Goal: Information Seeking & Learning: Learn about a topic

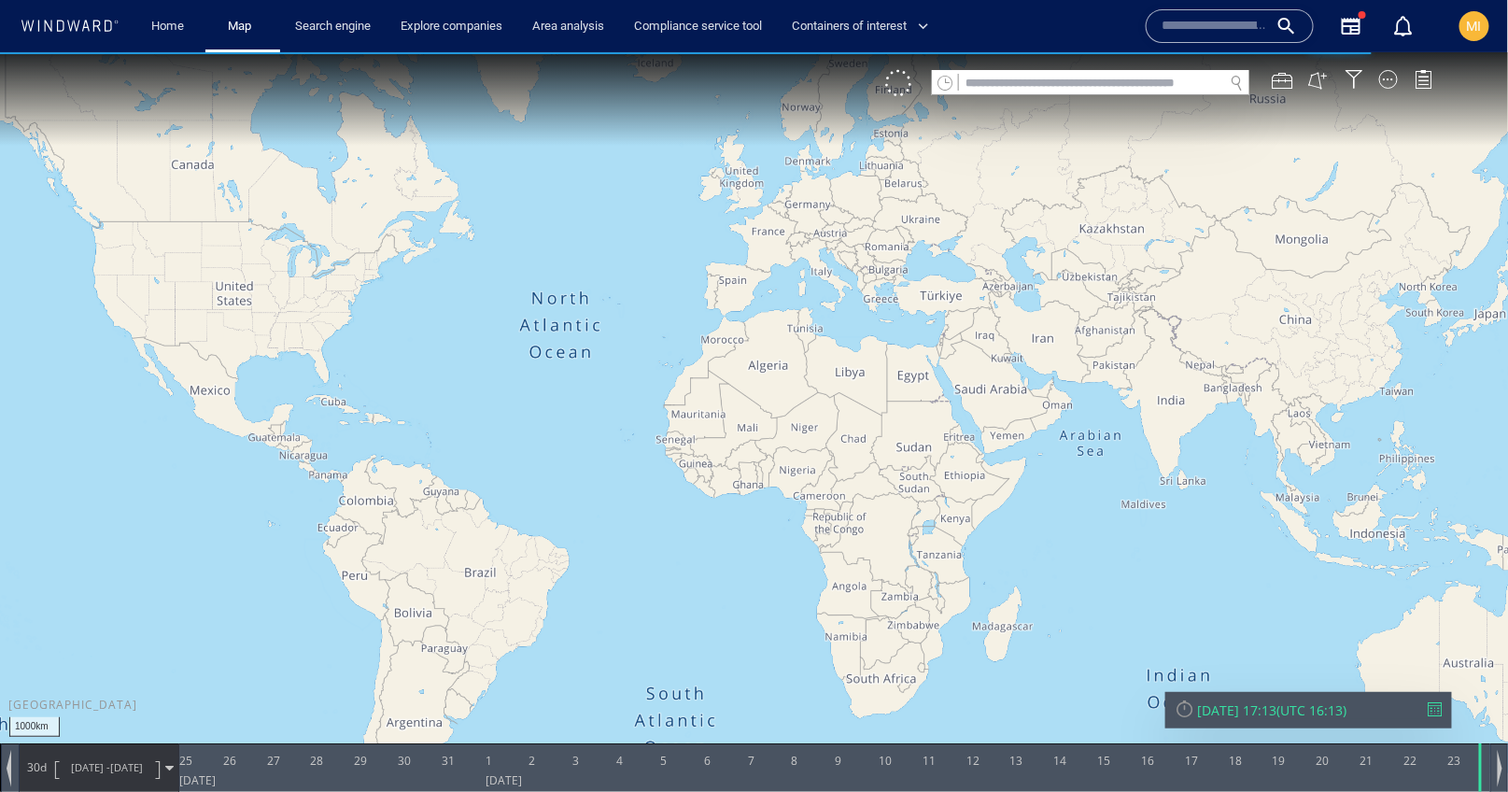
click at [973, 88] on input "text" at bounding box center [1091, 82] width 264 height 25
paste input "*******"
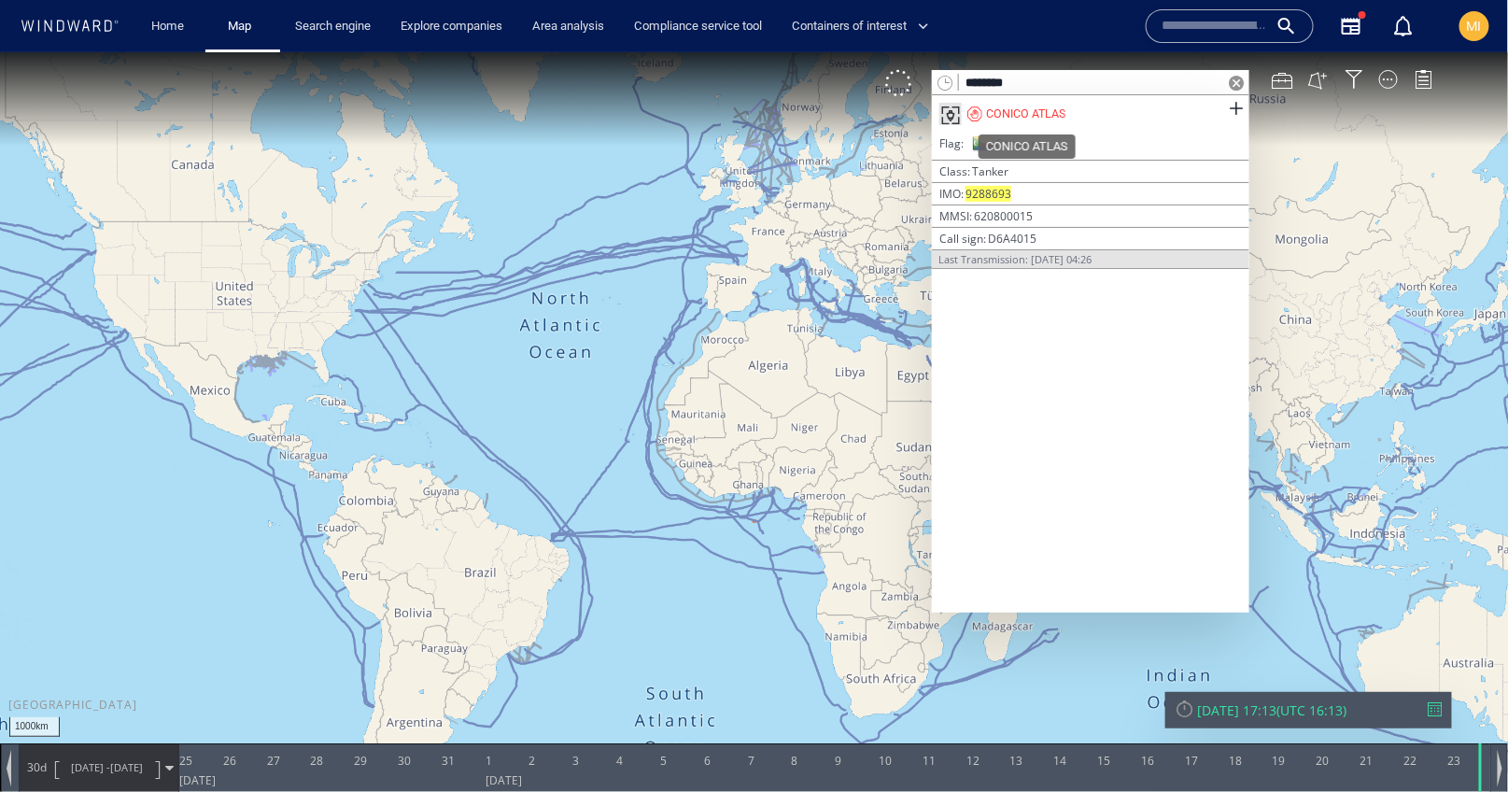
type input "*******"
click at [1034, 112] on div "CONICO ATLAS" at bounding box center [1025, 113] width 79 height 17
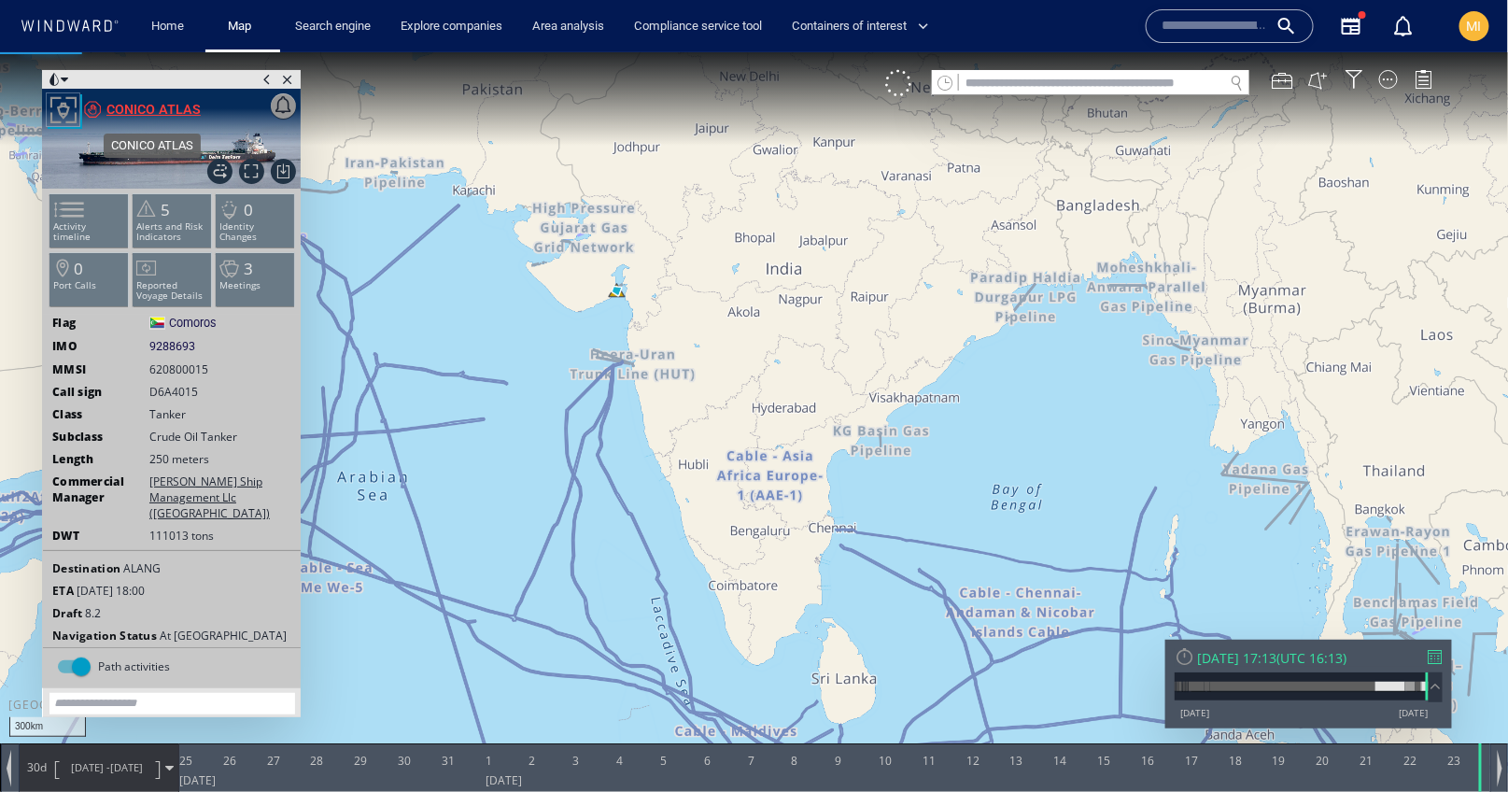
click at [164, 104] on div "CONICO ATLAS" at bounding box center [153, 108] width 94 height 22
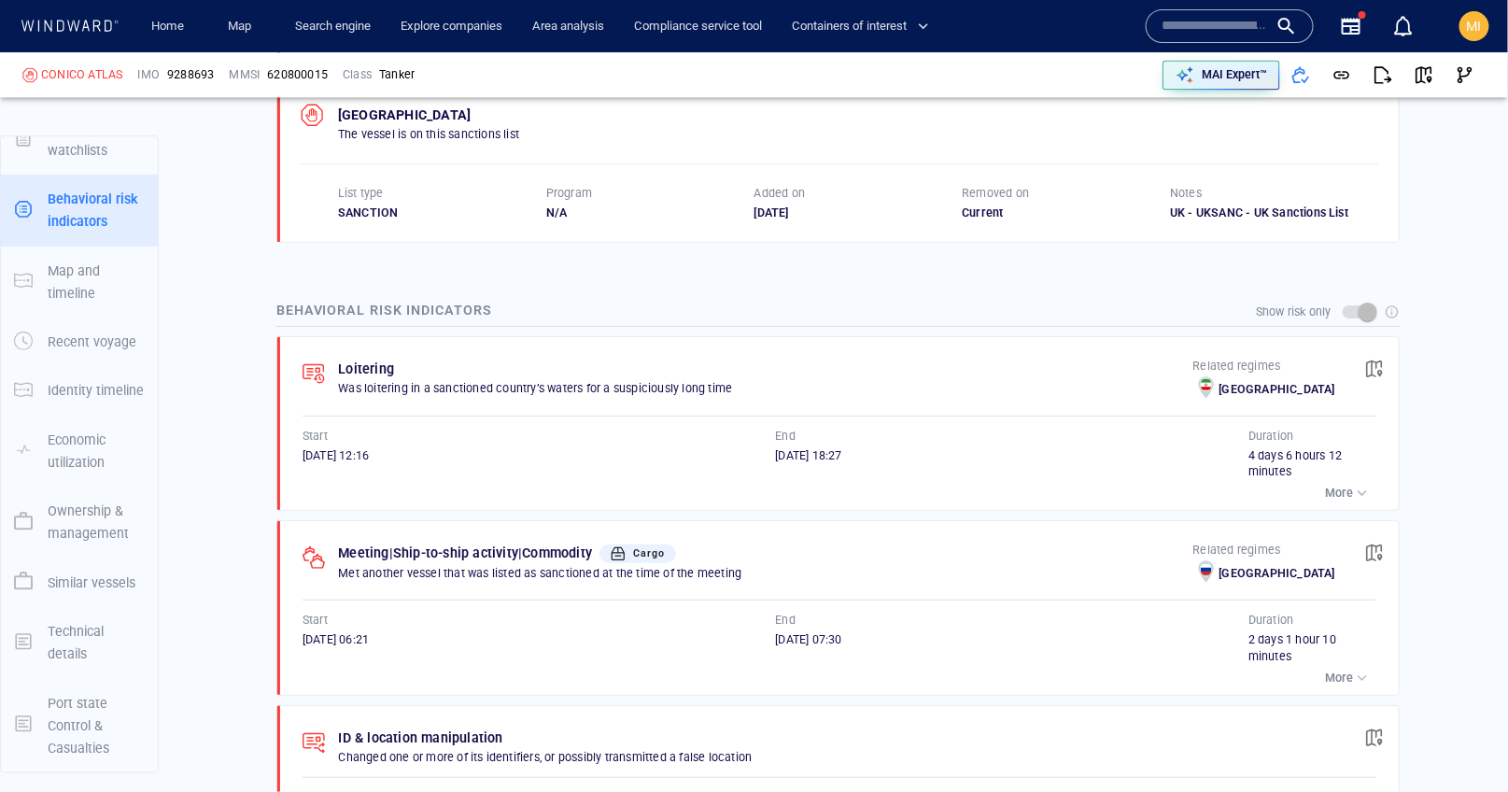
scroll to position [1695, 0]
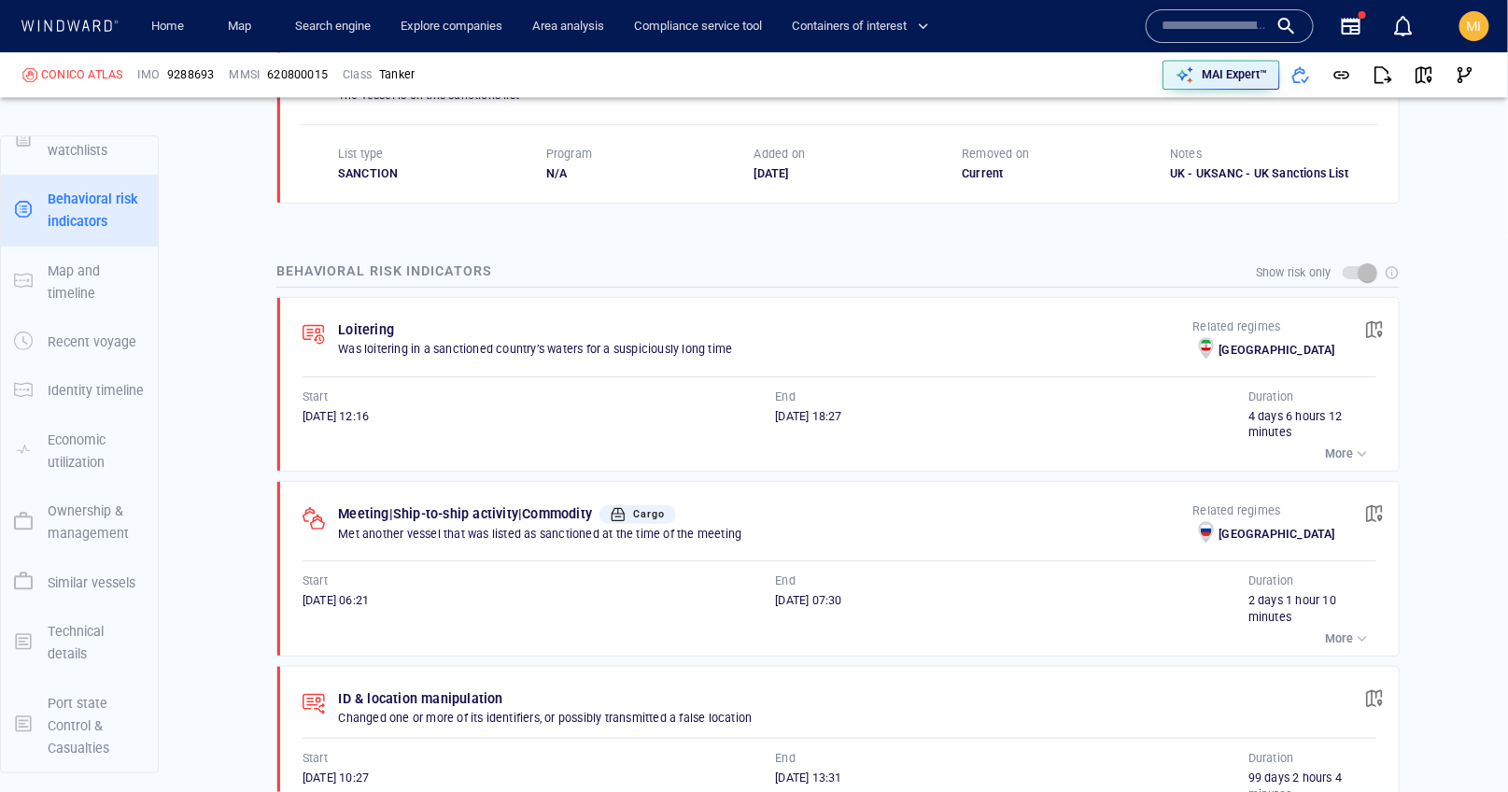
click at [1334, 445] on p "More" at bounding box center [1339, 453] width 28 height 17
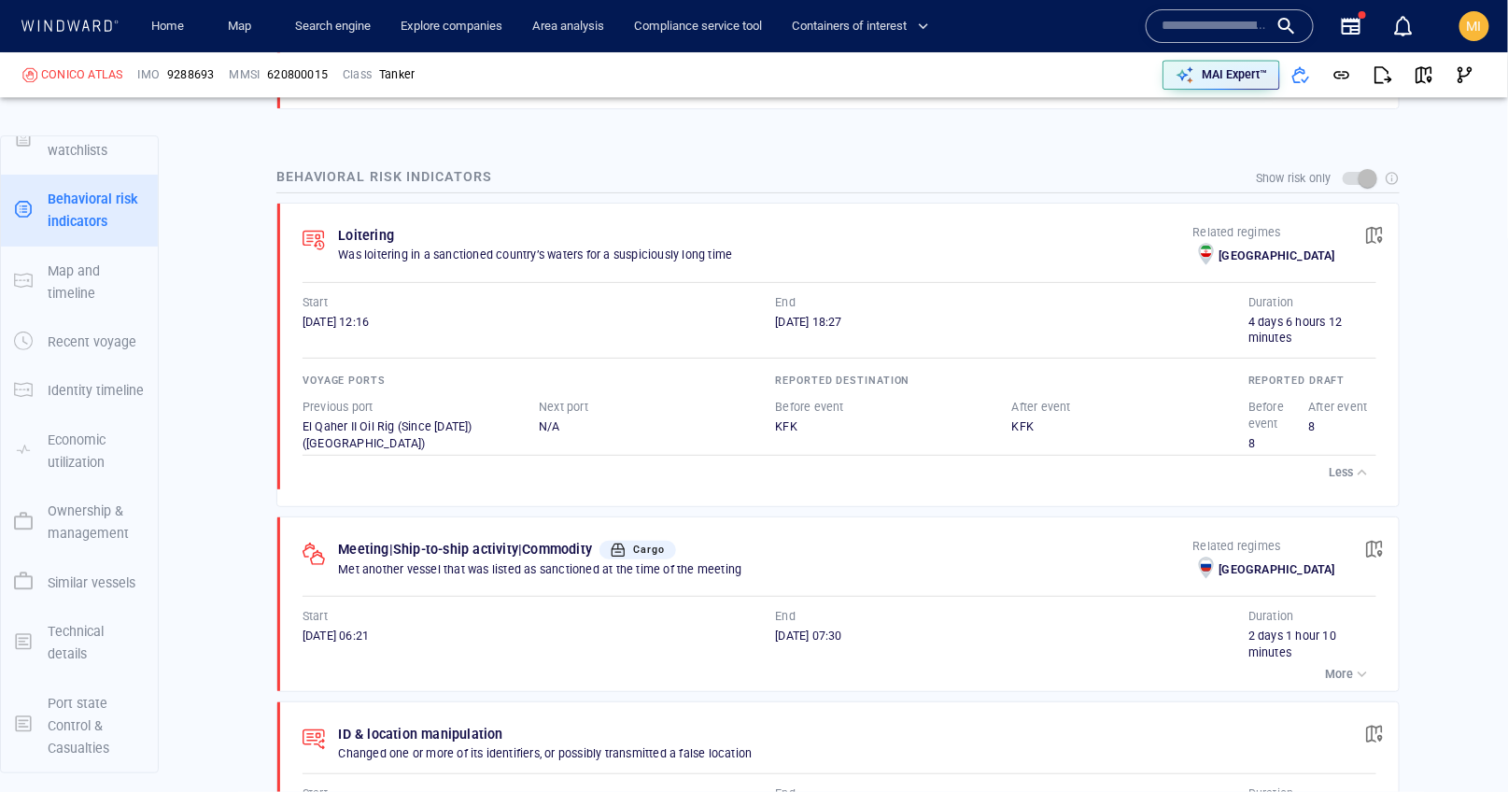
scroll to position [1827, 0]
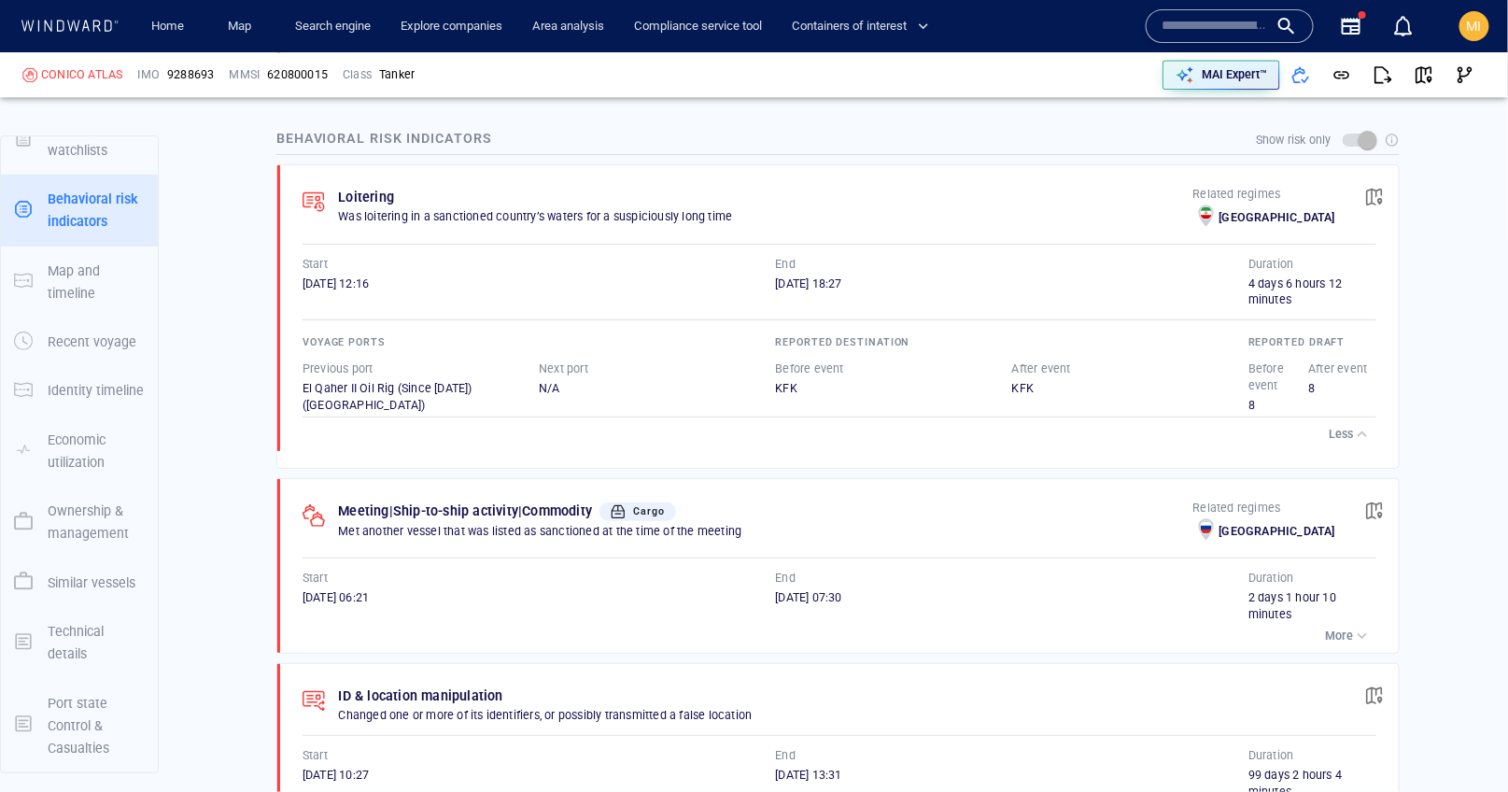
click at [1347, 628] on p "More" at bounding box center [1339, 636] width 28 height 17
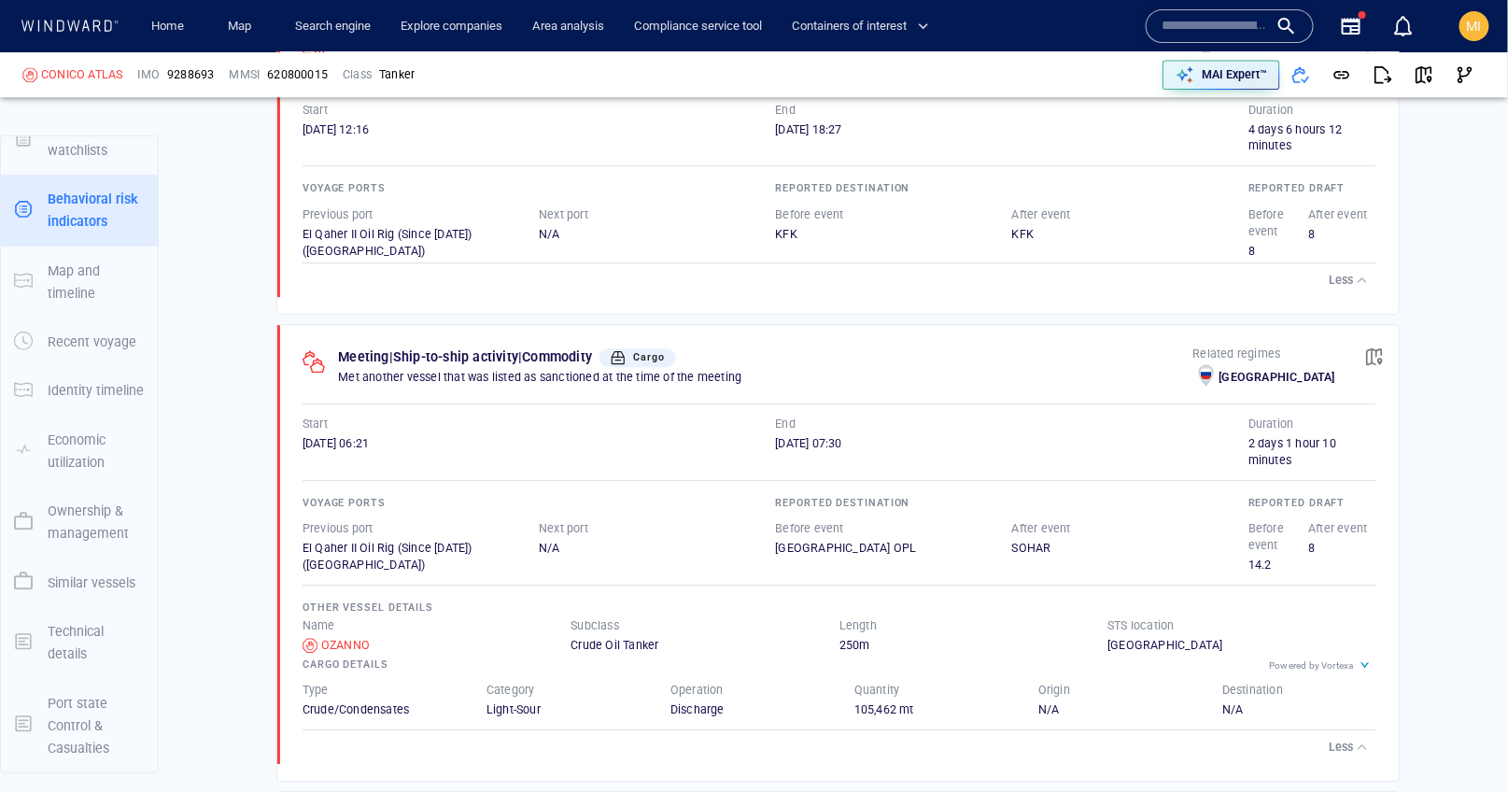
scroll to position [1994, 0]
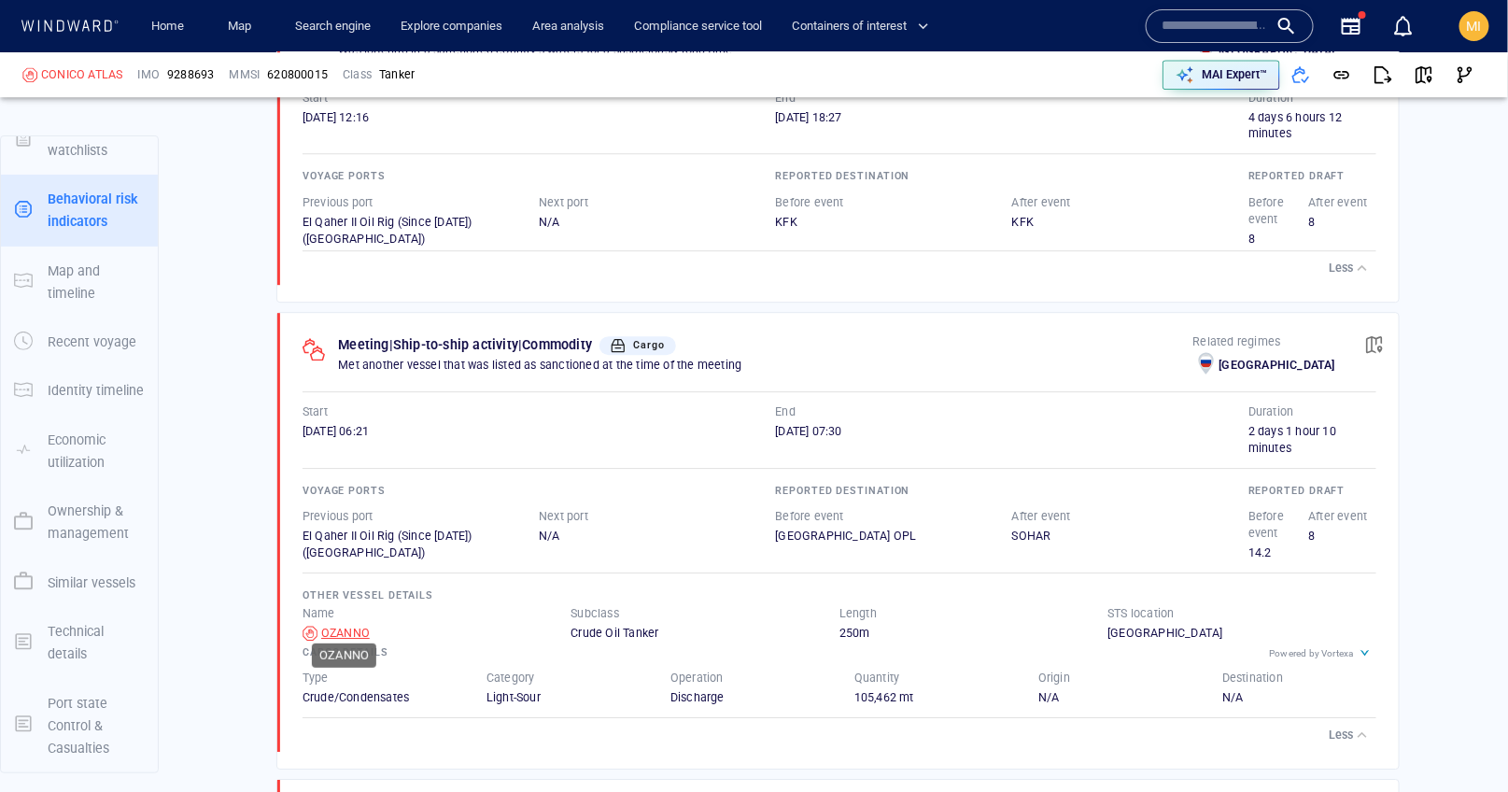
click at [339, 625] on div "OZANNO" at bounding box center [345, 633] width 49 height 17
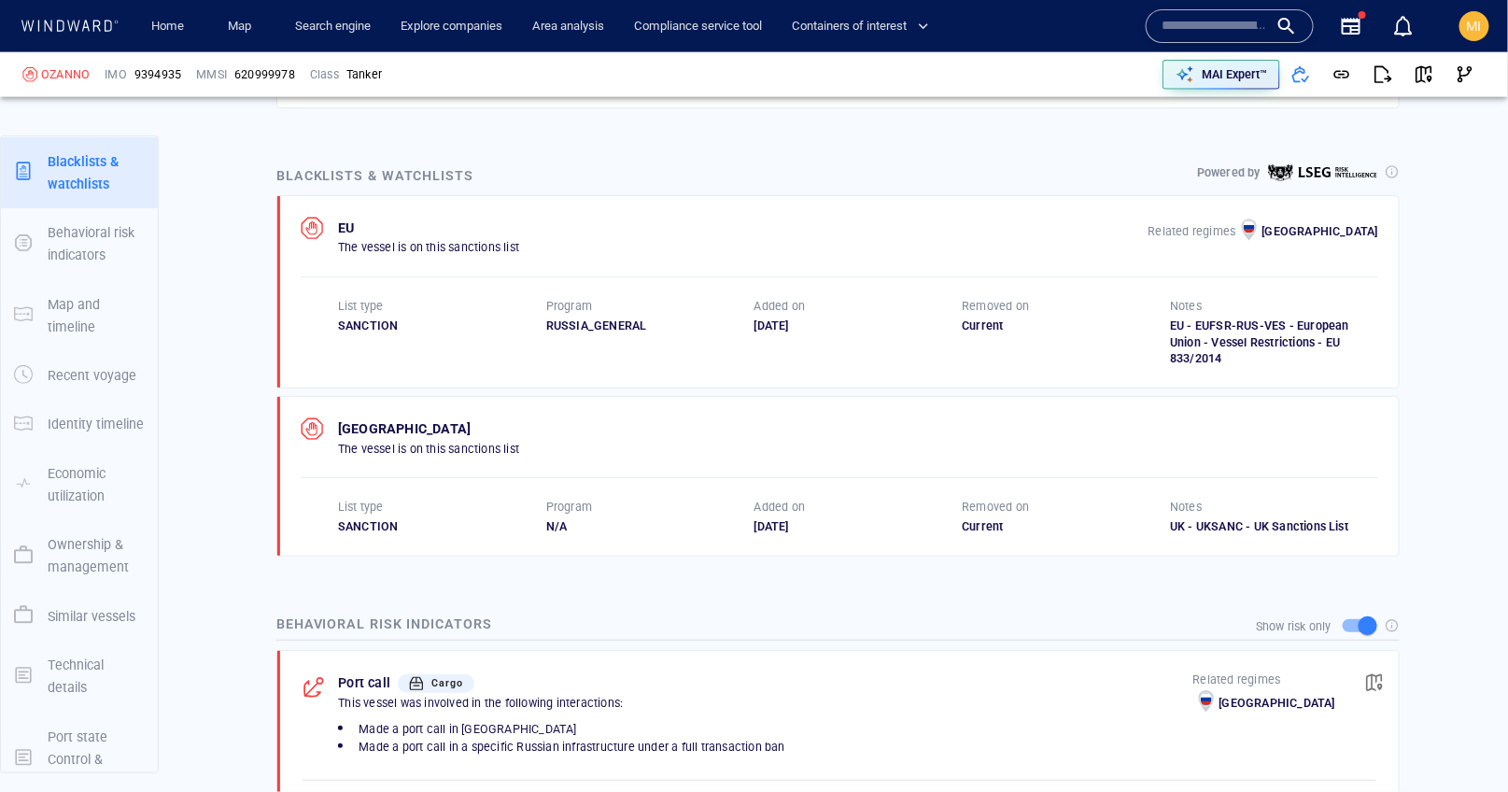
scroll to position [1006, 0]
